Goal: Use online tool/utility: Utilize a website feature to perform a specific function

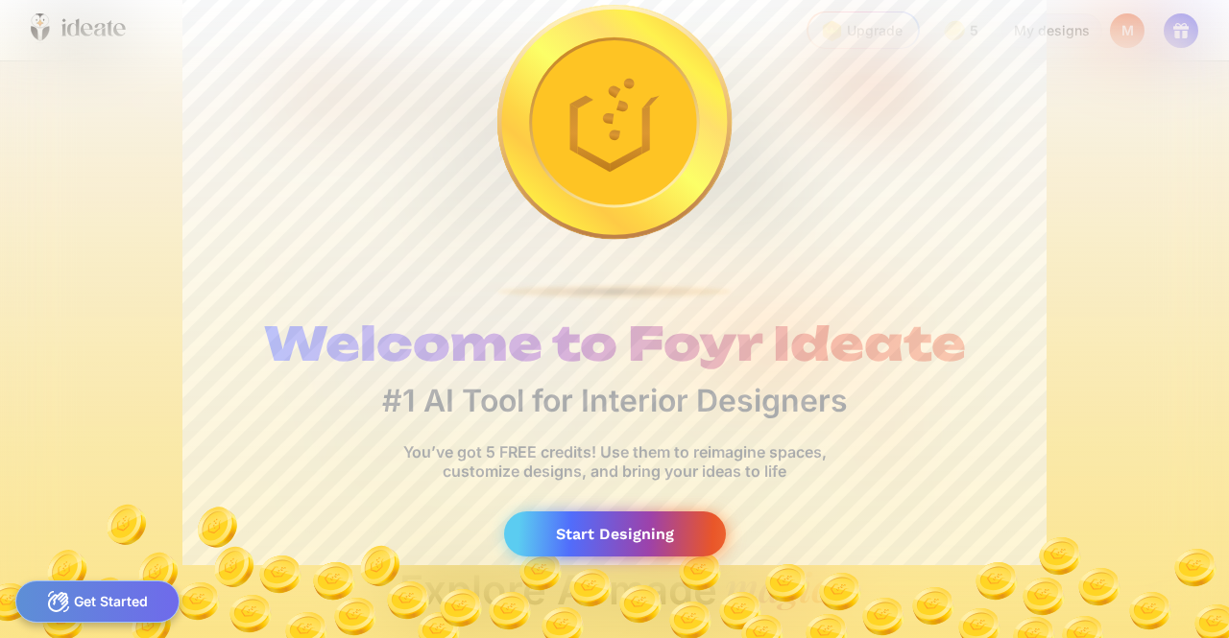
click at [570, 531] on div "Start Designing" at bounding box center [615, 534] width 222 height 45
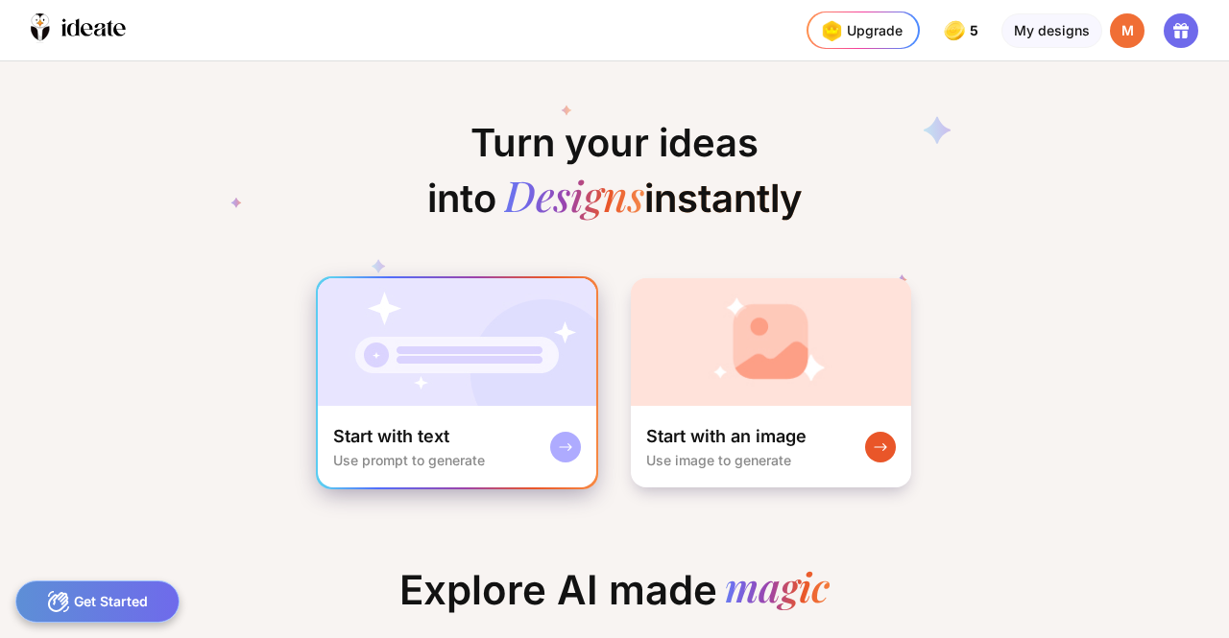
click at [457, 408] on div "Start with text Use prompt to generate" at bounding box center [457, 447] width 278 height 82
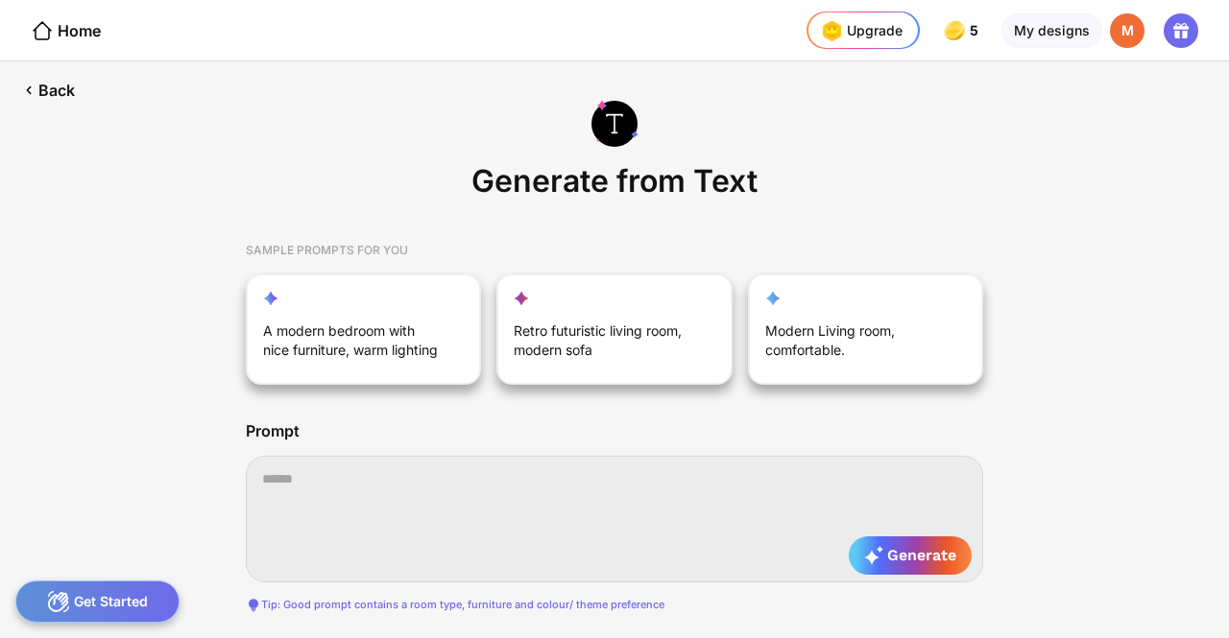
scroll to position [0, 415]
click at [35, 101] on div "Back" at bounding box center [47, 90] width 94 height 58
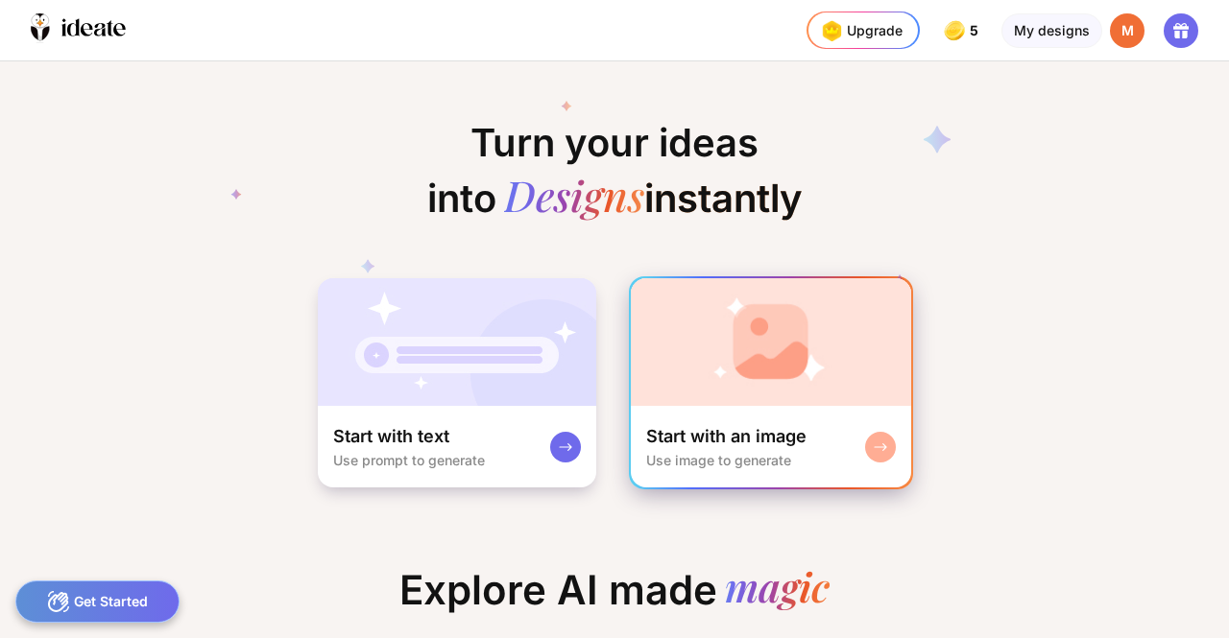
click at [676, 358] on img at bounding box center [771, 342] width 280 height 128
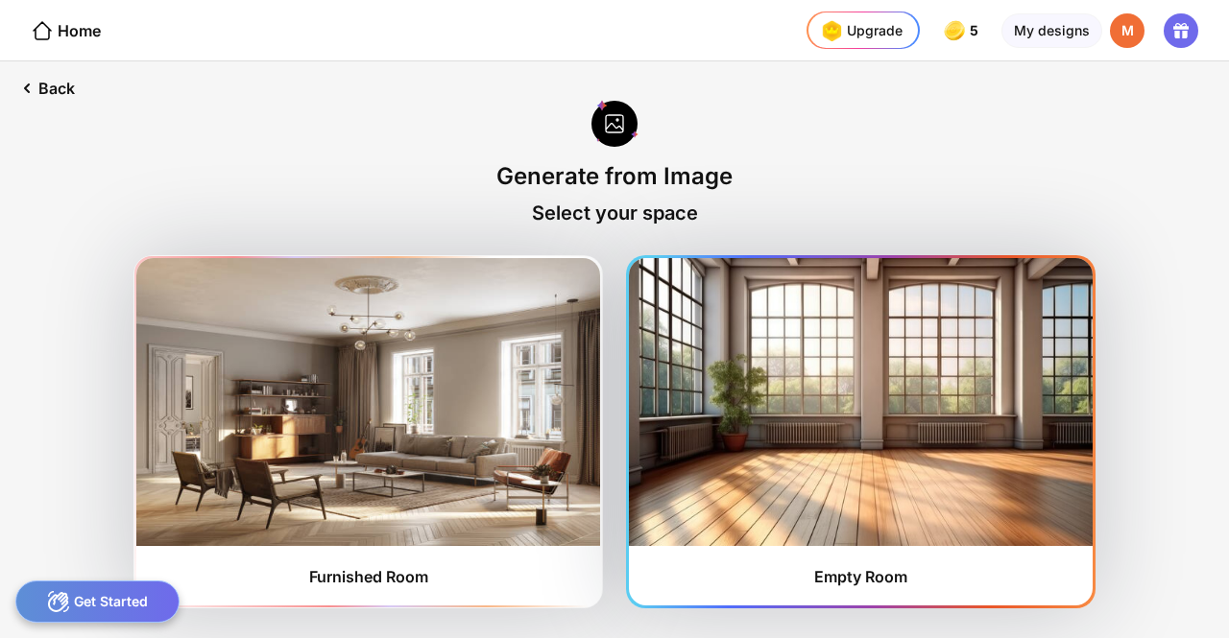
click at [1037, 470] on img at bounding box center [861, 402] width 464 height 288
